Goal: Task Accomplishment & Management: Use online tool/utility

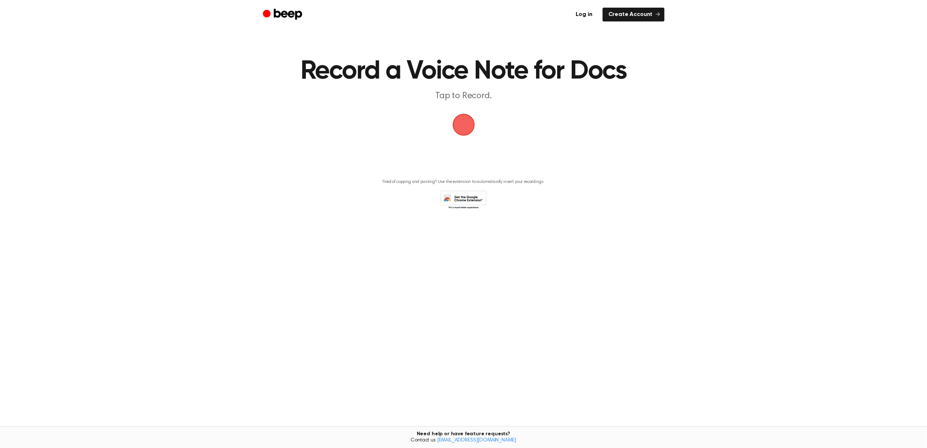
drag, startPoint x: 0, startPoint y: 0, endPoint x: 463, endPoint y: 118, distance: 477.6
click at [463, 118] on span "button" at bounding box center [463, 124] width 41 height 41
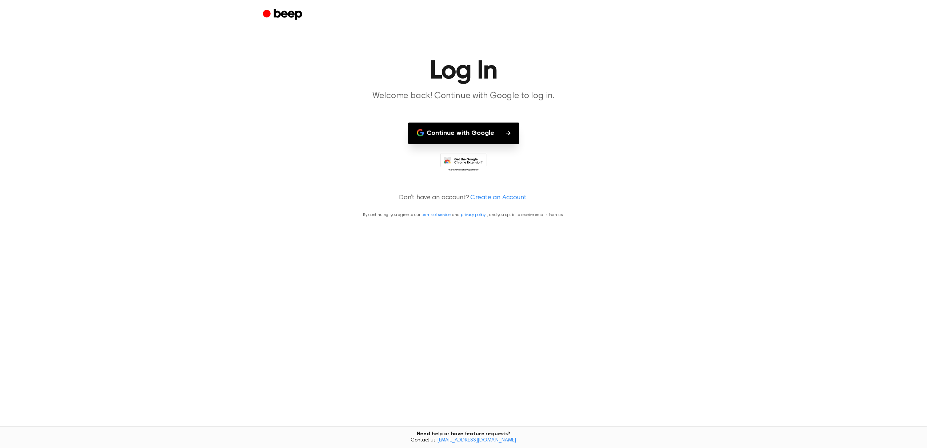
click at [473, 137] on button "Continue with Google" at bounding box center [463, 133] width 111 height 21
click at [477, 141] on button "Continue with Google" at bounding box center [463, 133] width 111 height 21
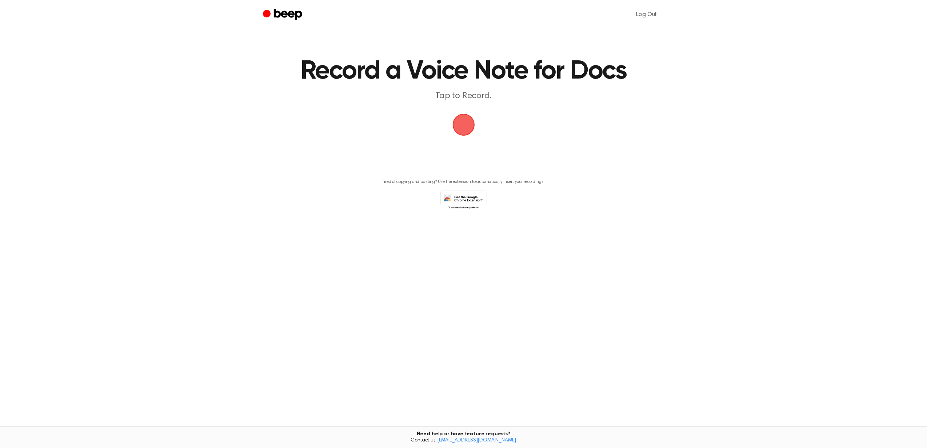
click at [471, 127] on span "button" at bounding box center [464, 125] width 40 height 40
click at [471, 127] on span "button" at bounding box center [463, 124] width 37 height 37
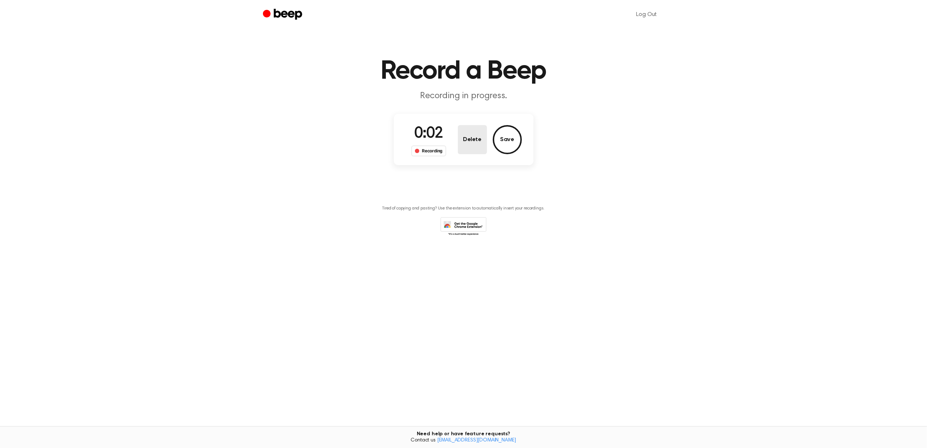
drag, startPoint x: 502, startPoint y: 135, endPoint x: 467, endPoint y: 134, distance: 35.3
click at [467, 134] on div "Delete Save" at bounding box center [490, 139] width 64 height 29
click at [467, 134] on button "Delete" at bounding box center [472, 139] width 29 height 29
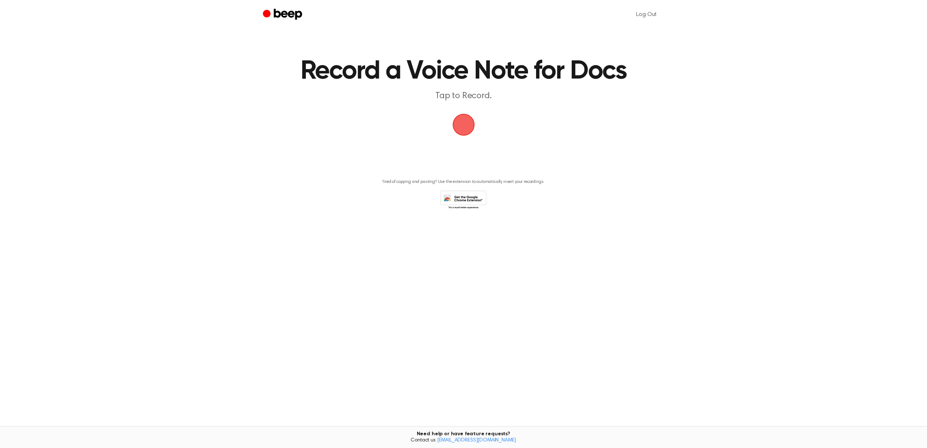
click at [467, 134] on span "button" at bounding box center [463, 125] width 20 height 20
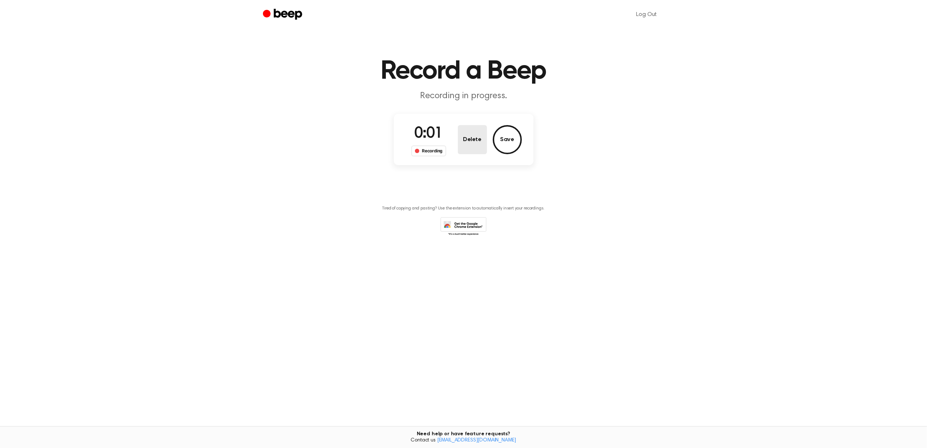
click at [471, 132] on button "Delete" at bounding box center [472, 139] width 29 height 29
